Goal: Navigation & Orientation: Find specific page/section

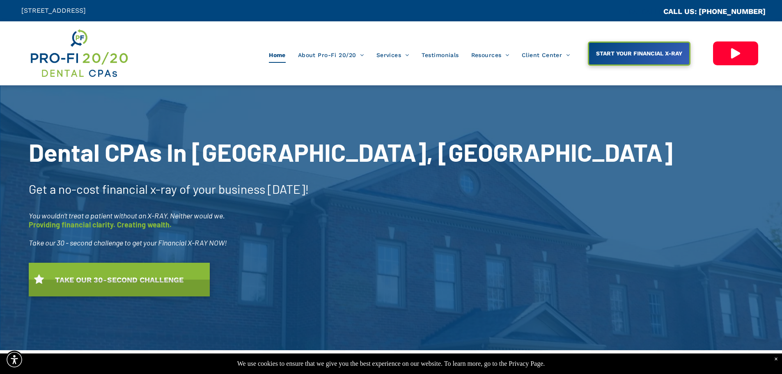
click at [448, 108] on div at bounding box center [391, 217] width 782 height 265
click at [94, 59] on img at bounding box center [78, 54] width 99 height 52
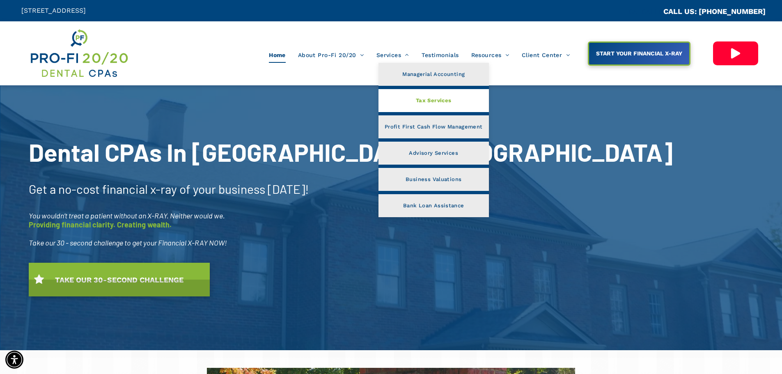
click at [398, 95] on link "Tax Services" at bounding box center [434, 100] width 110 height 23
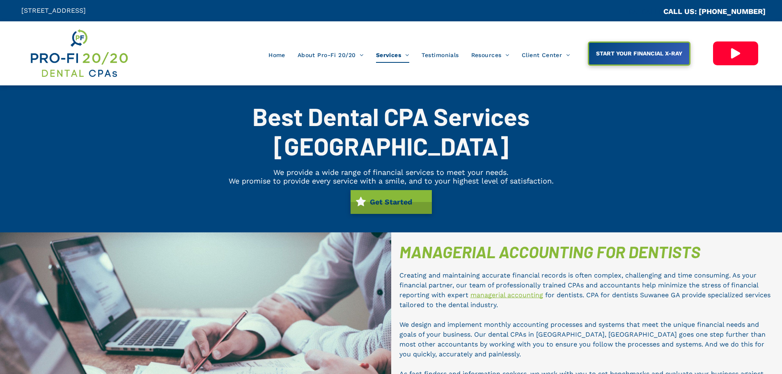
scroll to position [475, 0]
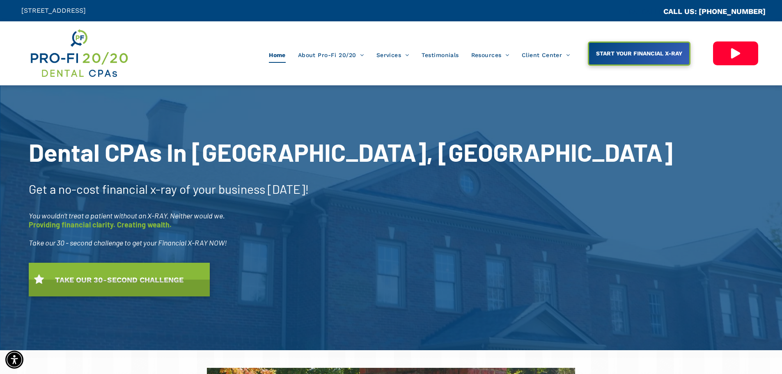
click at [279, 53] on span "Home" at bounding box center [277, 55] width 17 height 16
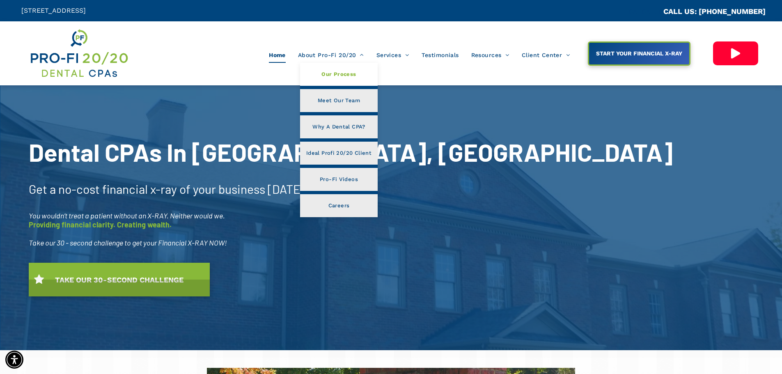
click at [330, 76] on span "Our Process" at bounding box center [339, 74] width 35 height 11
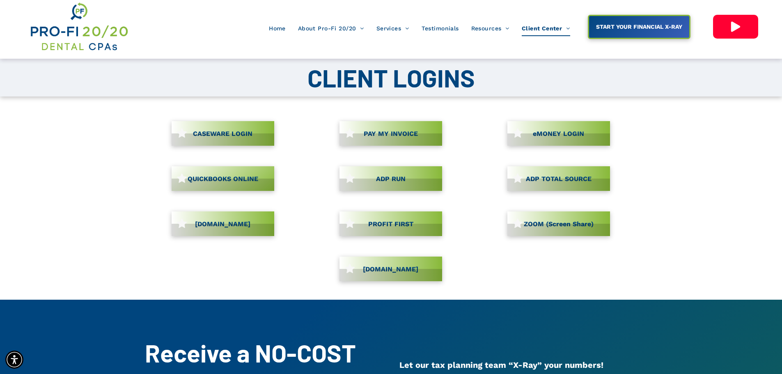
scroll to position [41, 0]
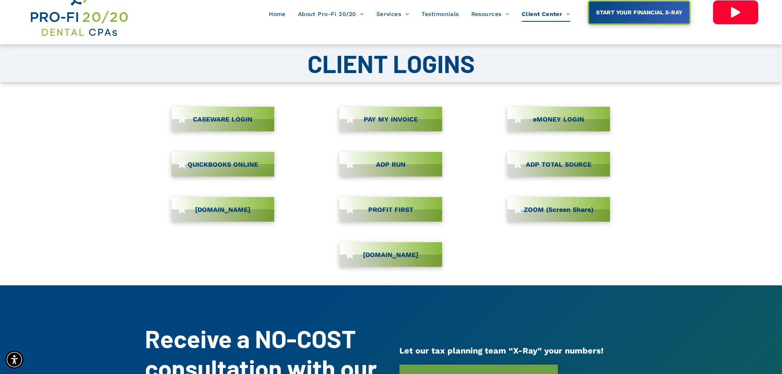
click at [219, 114] on span "CASEWARE LOGIN" at bounding box center [222, 119] width 65 height 16
